Goal: Entertainment & Leisure: Consume media (video, audio)

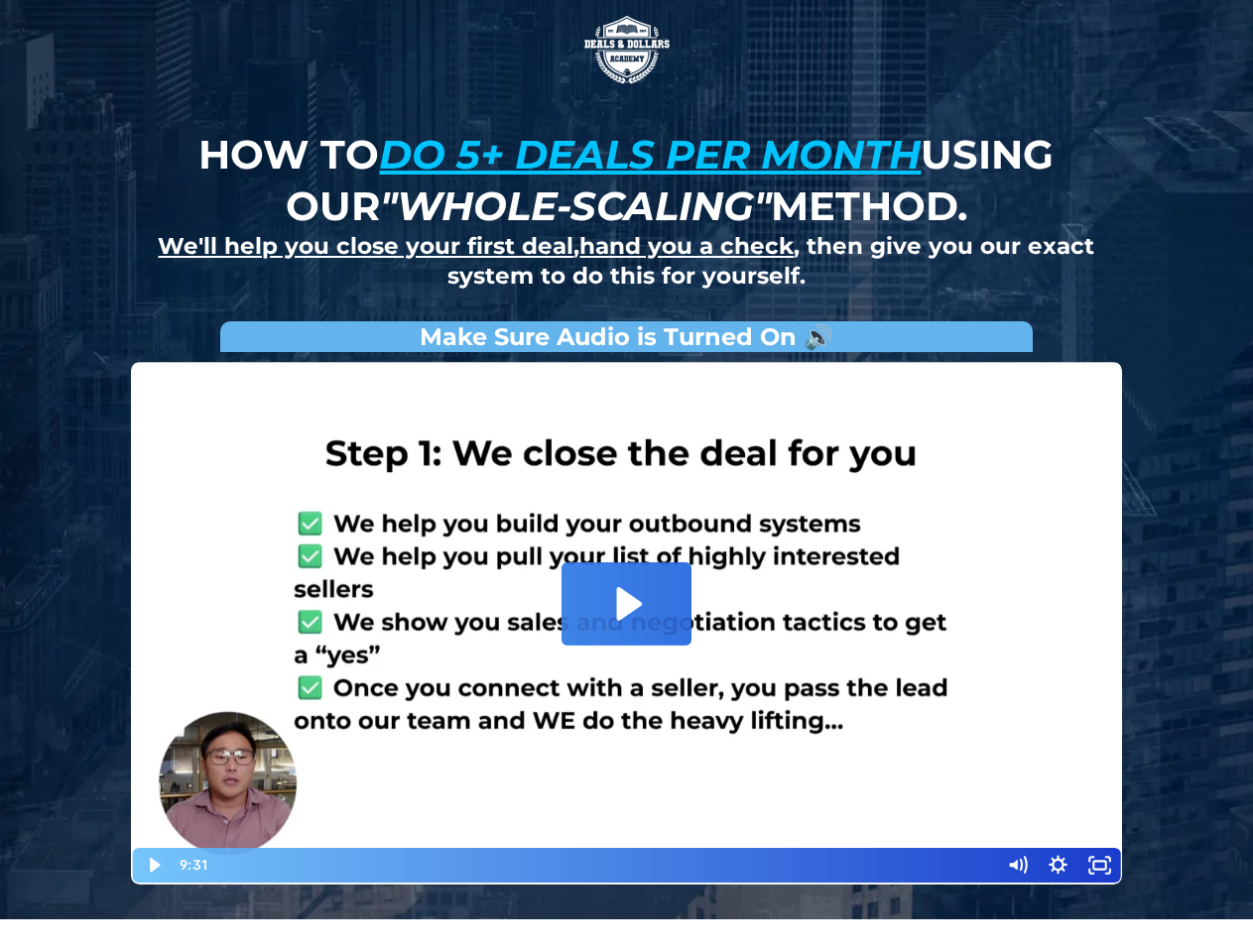
click at [626, 50] on img at bounding box center [627, 50] width 99 height 99
click at [626, 623] on icon "Play Video: David Choi - Whole-Scaling VSL V.2 (short)" at bounding box center [626, 604] width 129 height 82
